Goal: Task Accomplishment & Management: Use online tool/utility

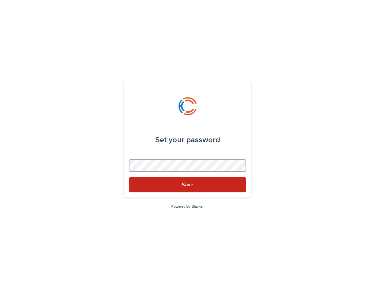
click at [129, 177] on button "Save" at bounding box center [187, 184] width 117 height 15
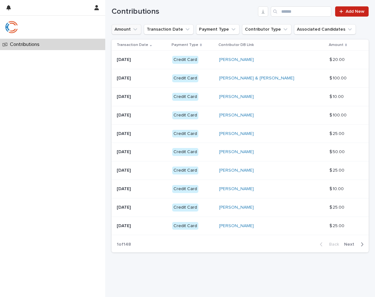
scroll to position [125, 0]
click at [346, 242] on span "Next" at bounding box center [351, 244] width 14 height 4
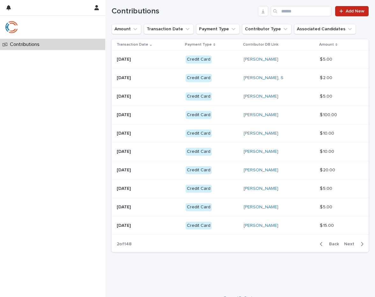
click at [353, 241] on div "Back Next" at bounding box center [342, 244] width 54 height 16
click at [350, 244] on span "Next" at bounding box center [351, 244] width 14 height 4
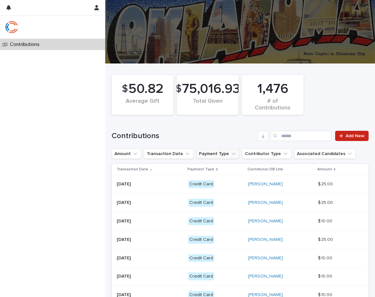
click at [213, 151] on button "Payment Type" at bounding box center [217, 154] width 43 height 10
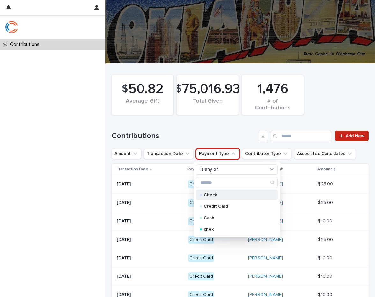
click at [217, 196] on p "Check" at bounding box center [236, 195] width 64 height 4
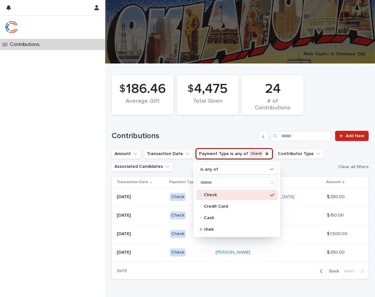
click at [227, 123] on div "Contributions Add New" at bounding box center [240, 133] width 257 height 31
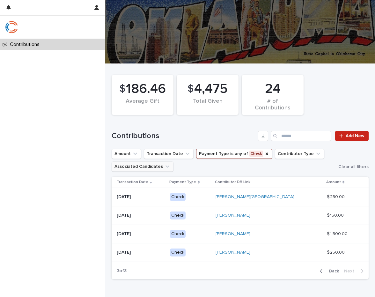
click at [154, 164] on button "Associated Candidates" at bounding box center [143, 166] width 62 height 10
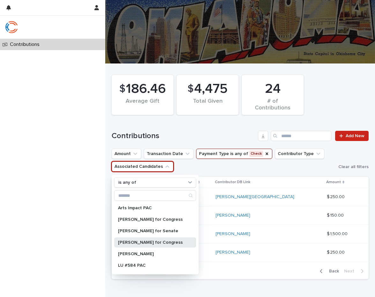
click at [183, 241] on p "Jena Nelson for Congress" at bounding box center [152, 242] width 68 height 4
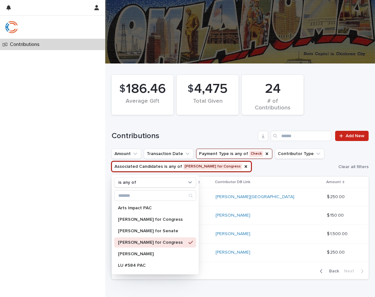
click at [255, 164] on ul "Amount Transaction Date Payment Type is any of Check Contributor Type Associate…" at bounding box center [223, 160] width 227 height 26
